Goal: Task Accomplishment & Management: Manage account settings

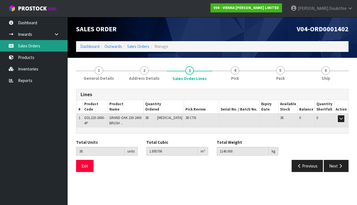
click at [31, 45] on link "Sales Orders" at bounding box center [34, 46] width 68 height 12
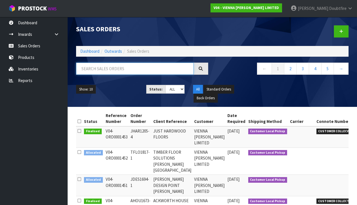
click at [103, 70] on input "text" at bounding box center [135, 69] width 118 height 12
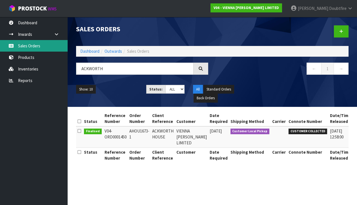
click at [29, 47] on link "Sales Orders" at bounding box center [34, 46] width 68 height 12
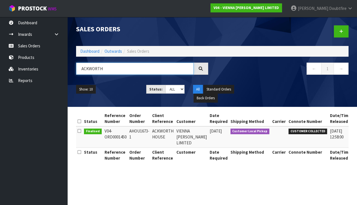
click at [109, 68] on input "ACKWORTH" at bounding box center [135, 69] width 118 height 12
type input "A"
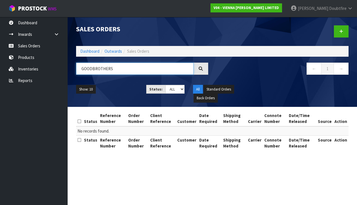
click at [93, 69] on input "GOODBROTHERS" at bounding box center [135, 69] width 118 height 12
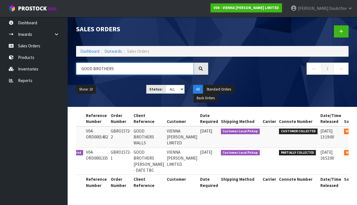
scroll to position [0, 26]
type input "GOOD BROTHERS"
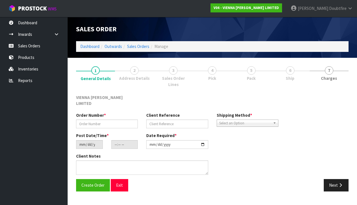
type input "GBRO1572-1"
type input "GOOD BROTHERS [PERSON_NAME] - DATE TBC"
type input "[DATE]"
type input "16:04:00.000"
type input "[DATE]"
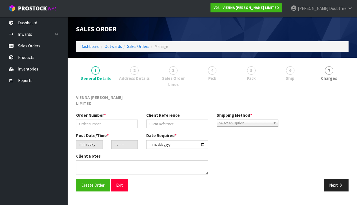
type textarea "GOOD BROTHERS [PERSON_NAME]"
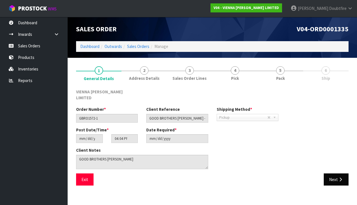
click at [334, 173] on button "Next" at bounding box center [336, 179] width 25 height 12
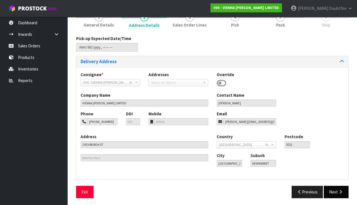
click at [342, 190] on icon "button" at bounding box center [340, 192] width 5 height 4
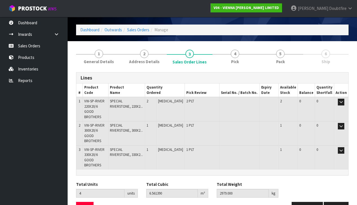
scroll to position [16, 0]
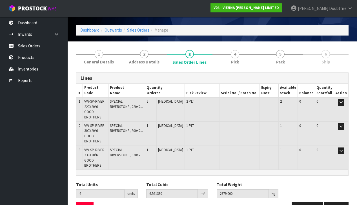
click at [82, 122] on td "2" at bounding box center [79, 134] width 6 height 24
drag, startPoint x: 84, startPoint y: 117, endPoint x: 109, endPoint y: 129, distance: 27.2
click at [108, 129] on td "VW-SP-RIVER 300X20/6 GOOD BROTHERS" at bounding box center [95, 134] width 25 height 24
copy span "VW-SP-RIVER 300X20/6 GOOD BROTHERS"
click at [136, 126] on td "SPECIAL RIVERSTONE, 300X2..." at bounding box center [126, 134] width 37 height 24
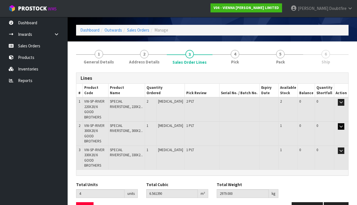
click at [342, 125] on icon "button" at bounding box center [341, 127] width 3 height 4
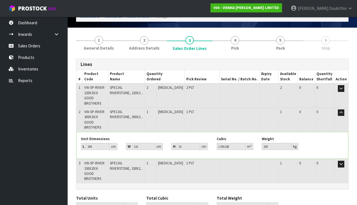
scroll to position [30, 0]
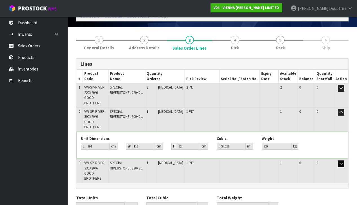
click at [341, 162] on icon "button" at bounding box center [341, 164] width 3 height 4
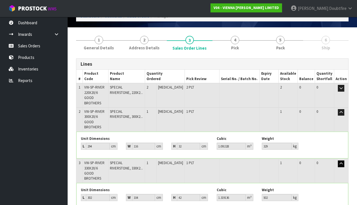
click at [341, 162] on icon "button" at bounding box center [341, 164] width 3 height 4
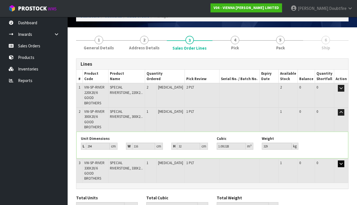
click at [341, 162] on icon "button" at bounding box center [341, 164] width 3 height 4
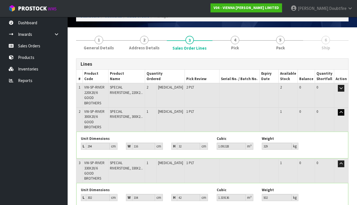
click at [342, 111] on icon "button" at bounding box center [341, 113] width 3 height 4
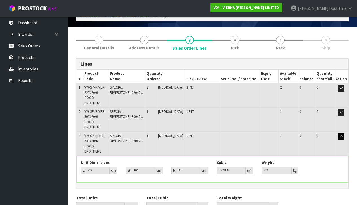
click at [341, 135] on icon "button" at bounding box center [341, 137] width 3 height 4
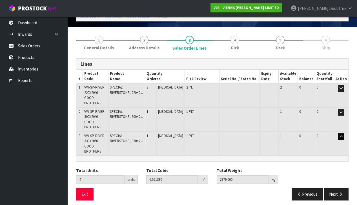
scroll to position [16, 0]
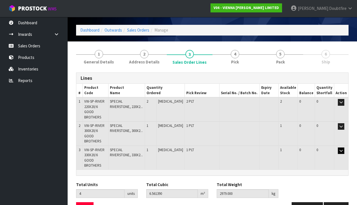
click at [340, 149] on icon "button" at bounding box center [341, 151] width 3 height 4
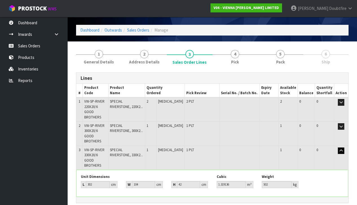
click at [342, 149] on icon "button" at bounding box center [341, 151] width 3 height 4
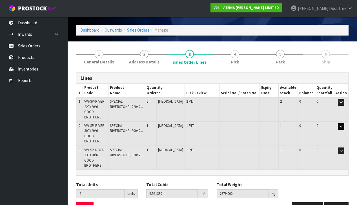
click at [341, 125] on icon "button" at bounding box center [341, 127] width 3 height 4
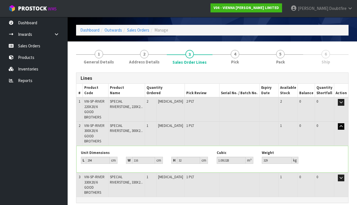
click at [339, 123] on button "button" at bounding box center [341, 126] width 6 height 7
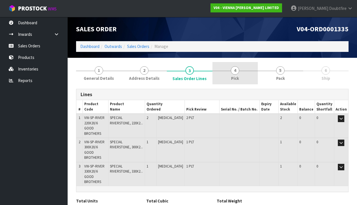
scroll to position [0, 0]
